Goal: Transaction & Acquisition: Purchase product/service

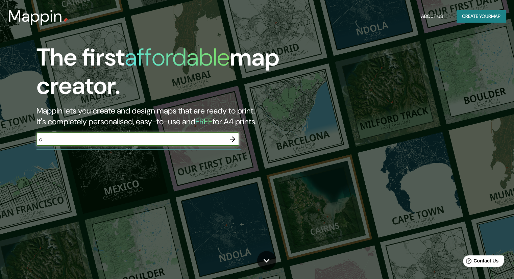
type input "c"
click at [230, 141] on icon "button" at bounding box center [232, 139] width 8 height 8
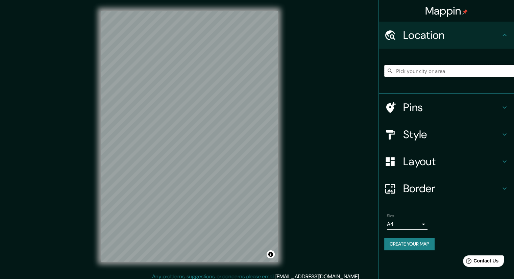
click at [408, 68] on input "Pick your city or area" at bounding box center [449, 71] width 130 height 12
click at [414, 69] on input "Cochabamba, Departamento de Cochabamba, Bolivia" at bounding box center [449, 71] width 130 height 12
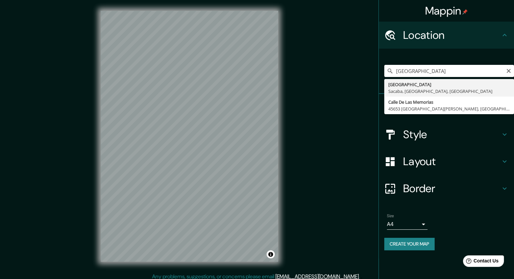
type input "[GEOGRAPHIC_DATA], [GEOGRAPHIC_DATA], [GEOGRAPHIC_DATA], [GEOGRAPHIC_DATA]"
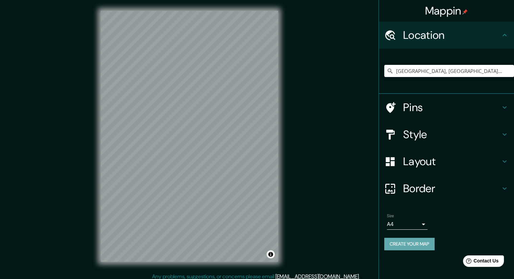
click at [418, 240] on button "Create your map" at bounding box center [409, 244] width 50 height 12
click at [485, 67] on input "[GEOGRAPHIC_DATA], [GEOGRAPHIC_DATA], [GEOGRAPHIC_DATA], [GEOGRAPHIC_DATA]" at bounding box center [449, 71] width 130 height 12
click at [496, 72] on input "[GEOGRAPHIC_DATA], [GEOGRAPHIC_DATA], [GEOGRAPHIC_DATA], [GEOGRAPHIC_DATA]" at bounding box center [449, 71] width 130 height 12
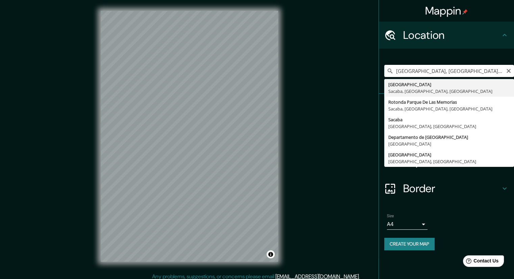
type input "[GEOGRAPHIC_DATA], [GEOGRAPHIC_DATA], [GEOGRAPHIC_DATA], [GEOGRAPHIC_DATA]"
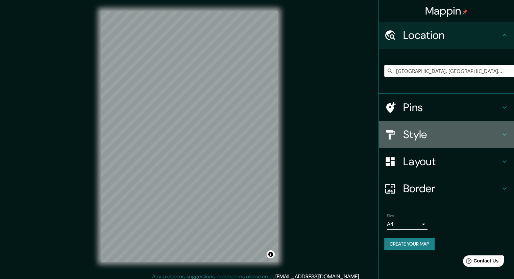
click at [404, 141] on h4 "Style" at bounding box center [451, 135] width 97 height 14
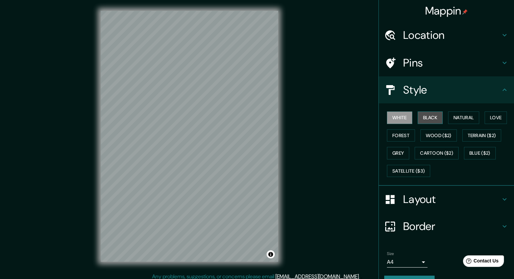
click at [428, 117] on button "Black" at bounding box center [430, 117] width 25 height 12
click at [460, 117] on button "Natural" at bounding box center [463, 117] width 31 height 12
click at [394, 120] on button "White" at bounding box center [399, 117] width 25 height 12
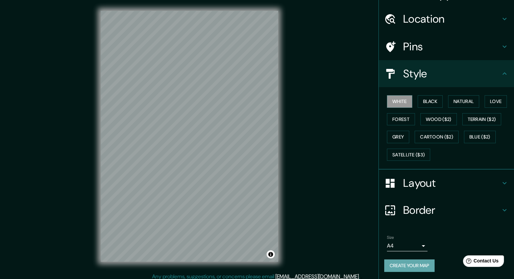
click at [407, 259] on button "Create your map" at bounding box center [409, 265] width 50 height 12
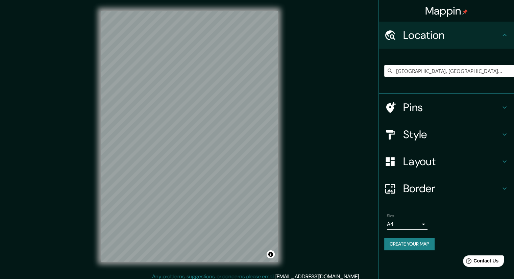
click at [405, 228] on div "Size A4 single" at bounding box center [446, 222] width 124 height 22
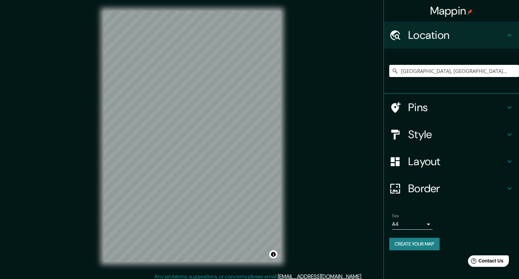
click at [405, 228] on body "Mappin Location Avenida Parque De Las Memorias, Sacaba, Departamento de Cochaba…" at bounding box center [259, 139] width 519 height 279
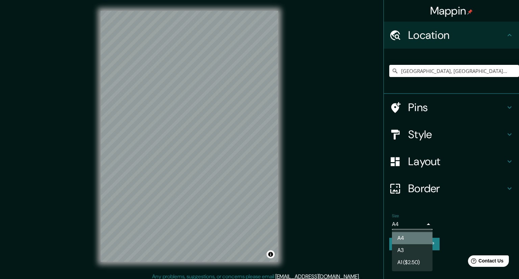
click at [409, 237] on li "A4" at bounding box center [412, 238] width 41 height 12
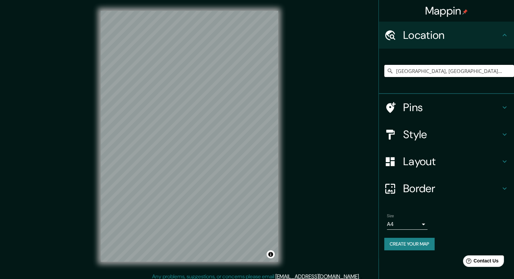
click at [456, 75] on input "[GEOGRAPHIC_DATA], [GEOGRAPHIC_DATA], [GEOGRAPHIC_DATA], [GEOGRAPHIC_DATA]" at bounding box center [449, 71] width 130 height 12
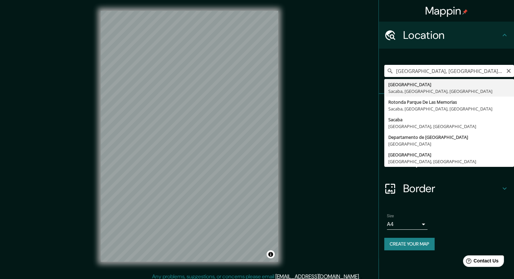
type input "[GEOGRAPHIC_DATA], [GEOGRAPHIC_DATA], [GEOGRAPHIC_DATA], [GEOGRAPHIC_DATA]"
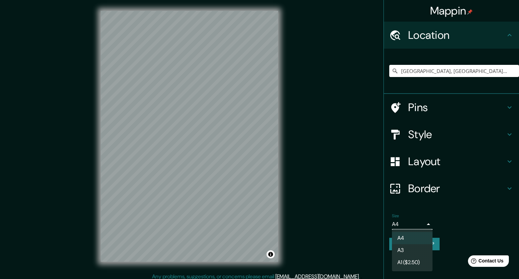
click at [407, 227] on body "Mappin Location Avenida Parque De Las Memorias, Sacaba, Departamento de Cochaba…" at bounding box center [259, 139] width 519 height 279
click at [415, 249] on li "A3" at bounding box center [412, 250] width 41 height 12
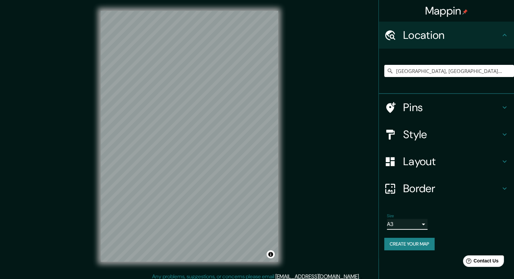
scroll to position [4, 0]
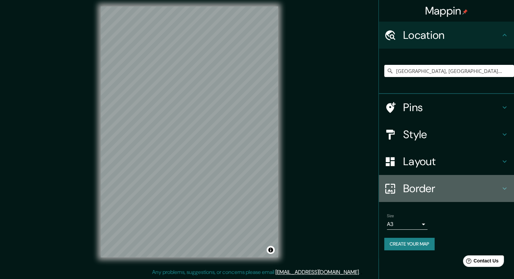
click at [425, 190] on h4 "Border" at bounding box center [451, 189] width 97 height 14
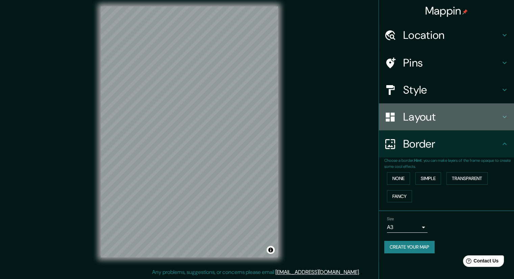
click at [430, 129] on div "Layout" at bounding box center [446, 116] width 135 height 27
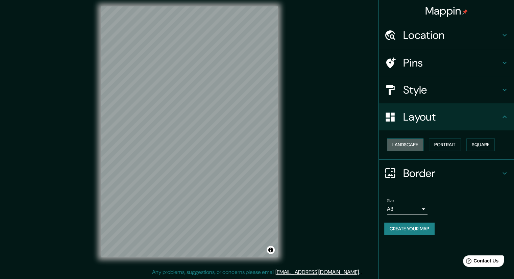
click at [411, 143] on button "Landscape" at bounding box center [405, 144] width 36 height 12
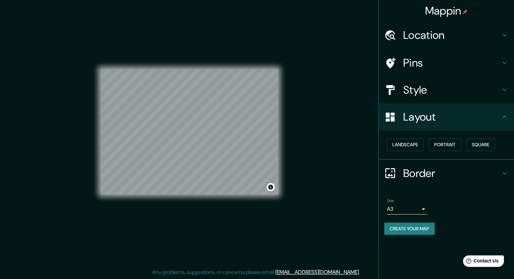
click at [403, 231] on button "Create your map" at bounding box center [409, 229] width 50 height 12
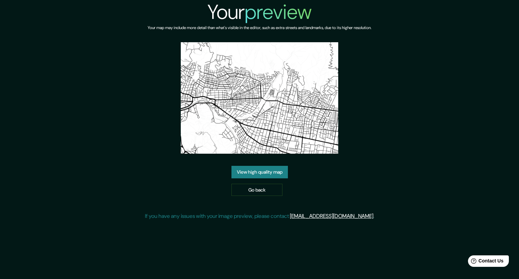
drag, startPoint x: 314, startPoint y: 89, endPoint x: 364, endPoint y: 78, distance: 51.4
click at [364, 78] on div "Your preview Your map may include more detail than what's visible in the editor…" at bounding box center [259, 113] width 229 height 226
click at [298, 108] on img at bounding box center [260, 97] width 158 height 111
drag, startPoint x: 298, startPoint y: 108, endPoint x: 271, endPoint y: 144, distance: 45.1
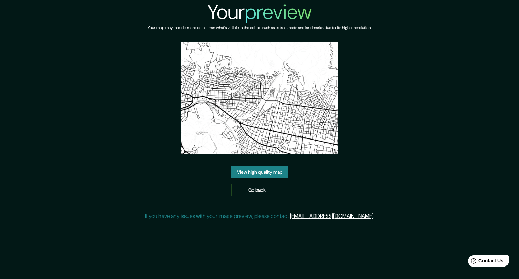
click at [271, 144] on img at bounding box center [260, 97] width 158 height 111
click at [257, 174] on link "View high quality map" at bounding box center [259, 172] width 56 height 12
